Goal: Go to known website: Go to known website

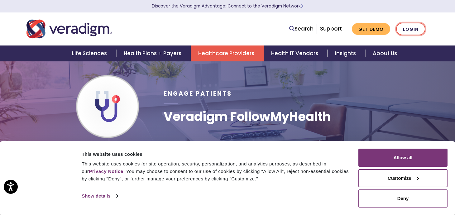
click at [408, 29] on link "Login" at bounding box center [410, 29] width 29 height 13
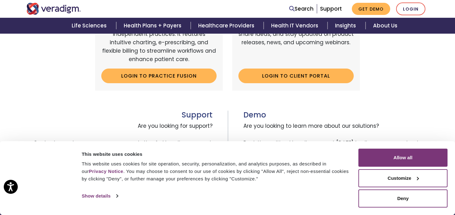
scroll to position [266, 0]
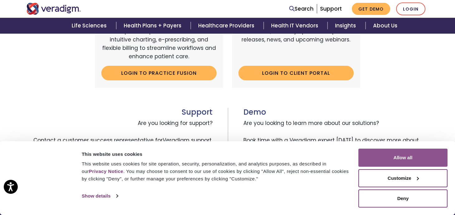
click at [405, 157] on button "Allow all" at bounding box center [403, 158] width 89 height 18
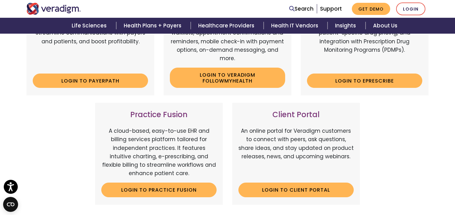
scroll to position [147, 0]
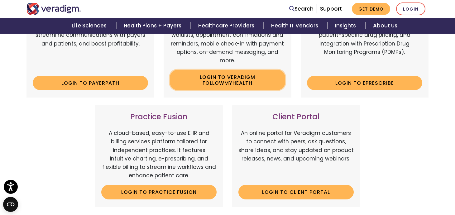
click at [234, 78] on link "Login to Veradigm FollowMyHealth" at bounding box center [227, 80] width 115 height 20
